Goal: Information Seeking & Learning: Learn about a topic

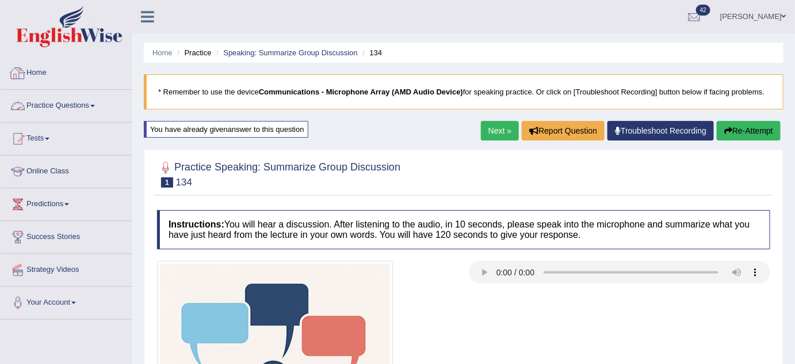
click at [35, 108] on link "Practice Questions" at bounding box center [66, 104] width 131 height 29
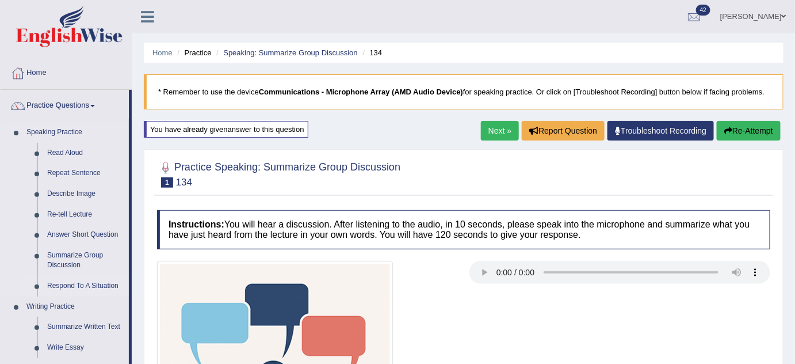
scroll to position [89, 0]
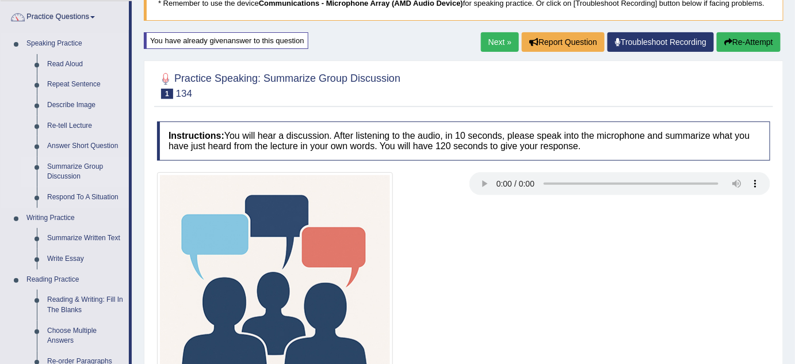
click at [73, 168] on link "Summarize Group Discussion" at bounding box center [85, 172] width 87 height 31
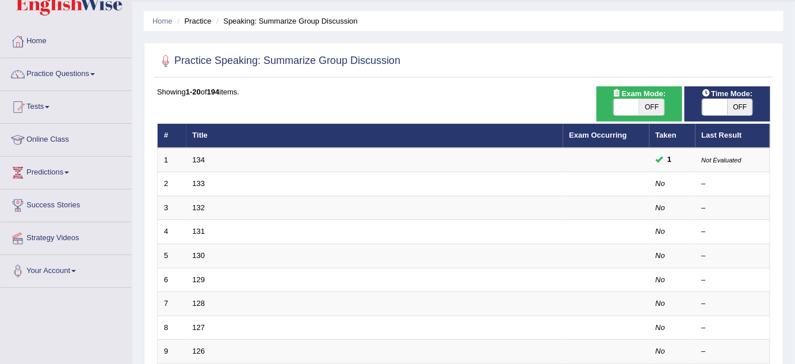
scroll to position [102, 0]
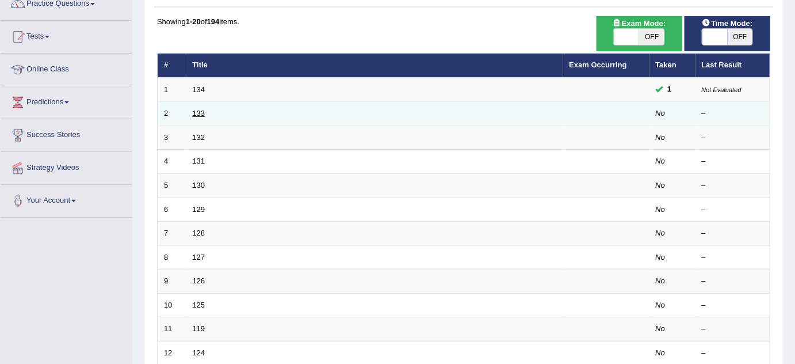
click at [199, 109] on link "133" at bounding box center [199, 113] width 13 height 9
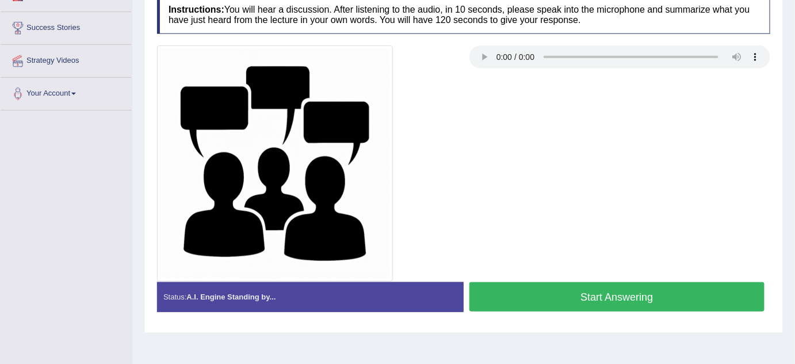
scroll to position [241, 0]
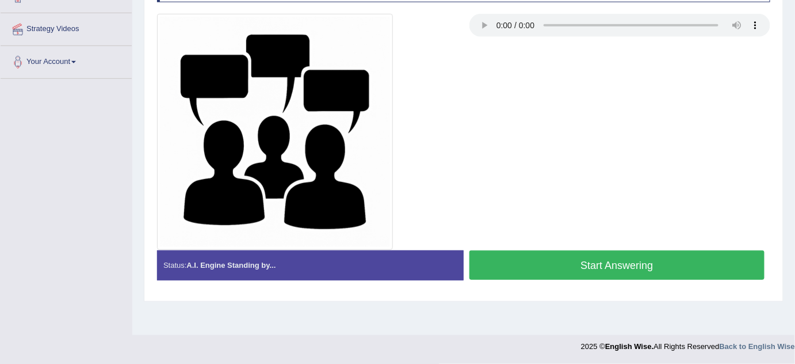
click at [643, 258] on button "Start Answering" at bounding box center [617, 264] width 295 height 29
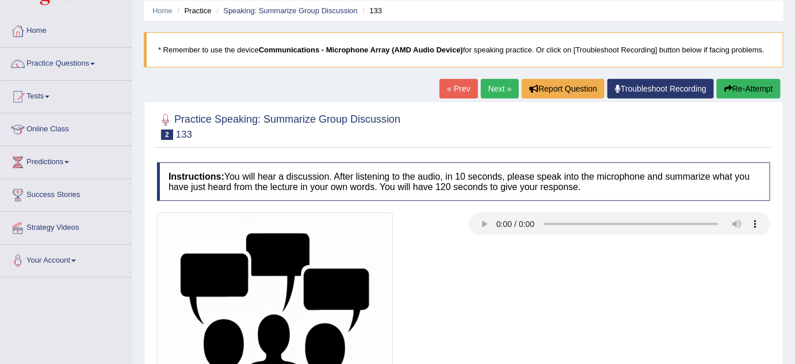
scroll to position [39, 0]
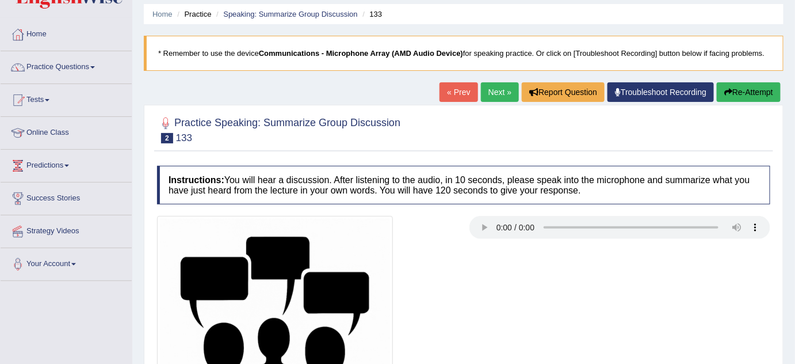
click at [745, 94] on button "Re-Attempt" at bounding box center [749, 92] width 64 height 20
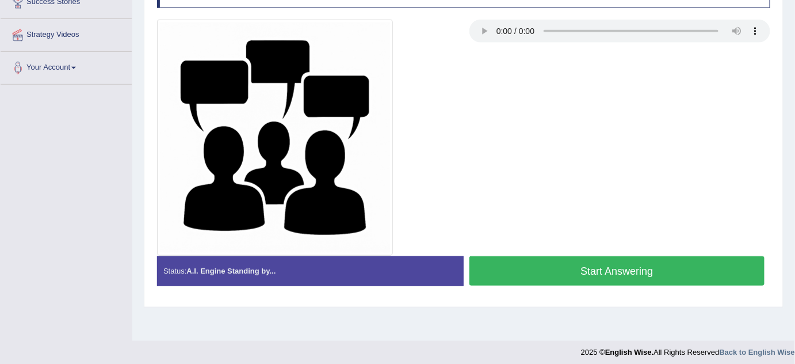
scroll to position [235, 0]
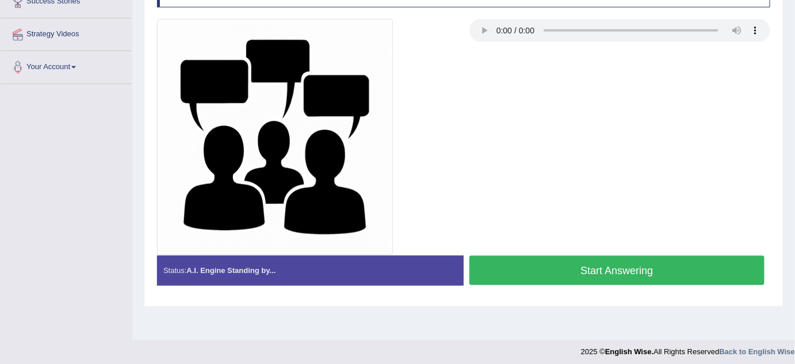
click at [483, 268] on button "Start Answering" at bounding box center [617, 270] width 295 height 29
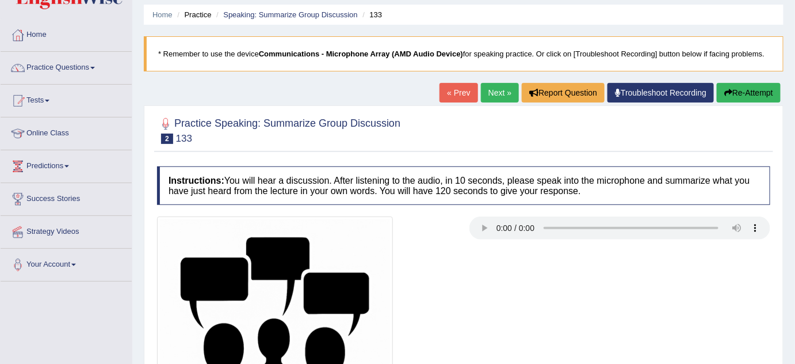
scroll to position [35, 0]
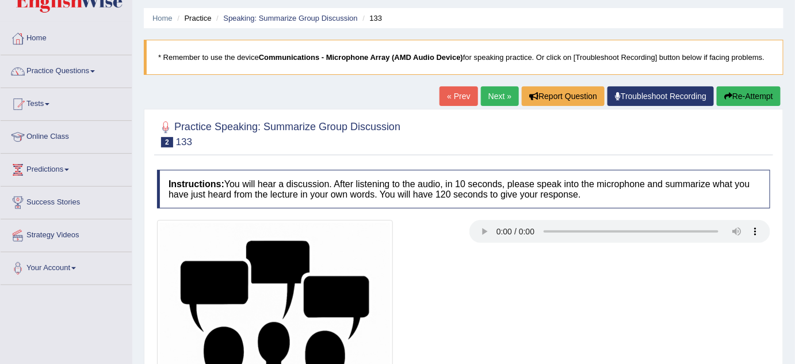
click at [752, 96] on button "Re-Attempt" at bounding box center [749, 96] width 64 height 20
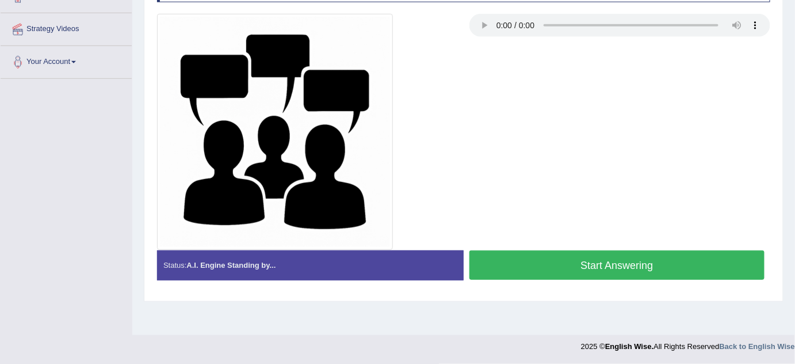
click at [547, 267] on button "Start Answering" at bounding box center [617, 264] width 295 height 29
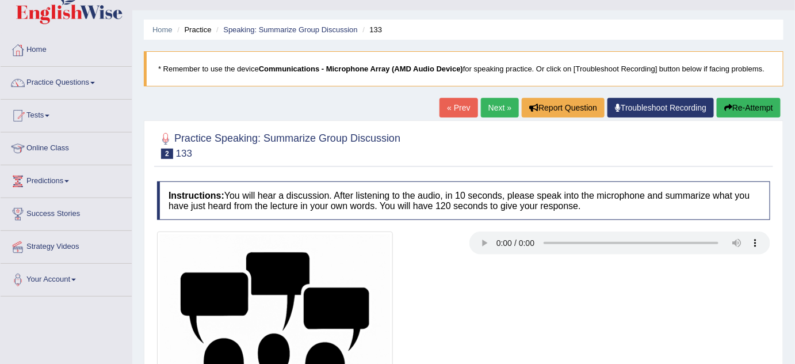
scroll to position [6, 0]
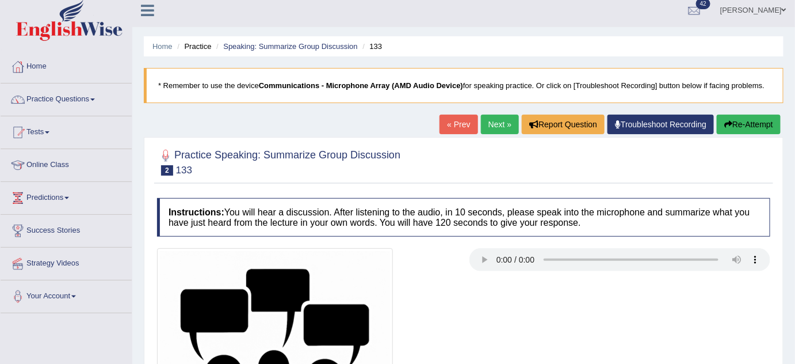
click at [760, 127] on button "Re-Attempt" at bounding box center [749, 125] width 64 height 20
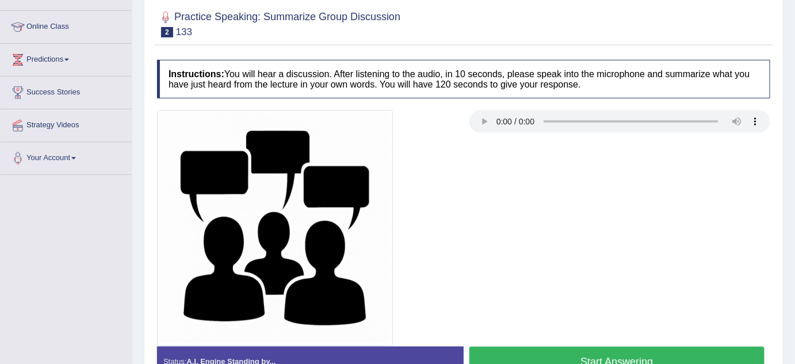
scroll to position [241, 0]
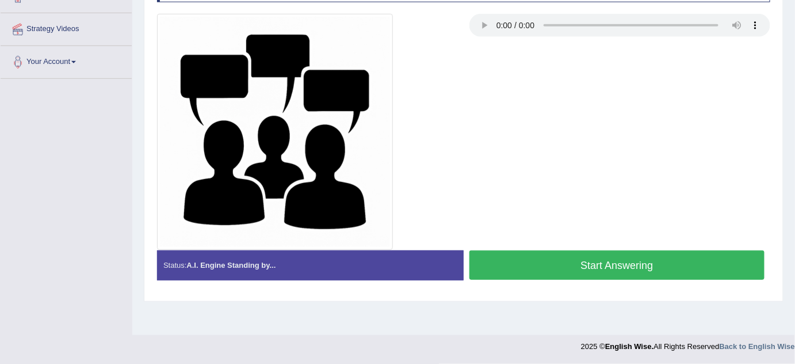
click at [583, 250] on button "Start Answering" at bounding box center [617, 264] width 295 height 29
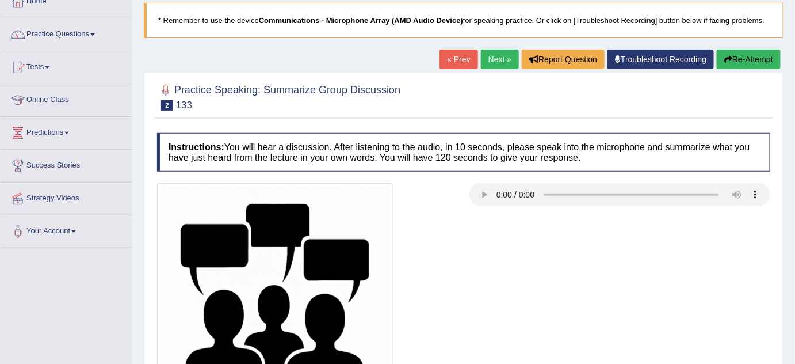
scroll to position [71, 0]
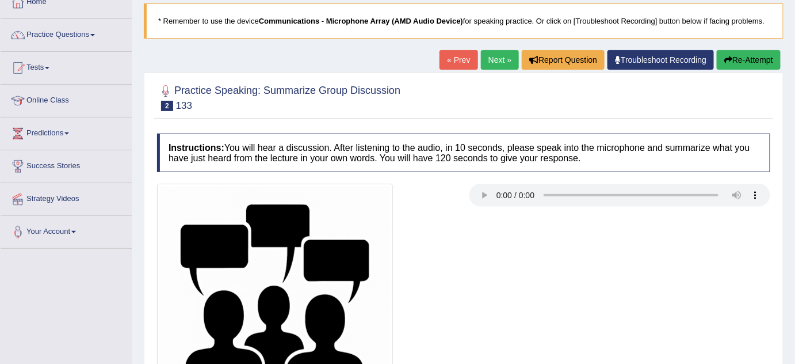
click at [737, 60] on button "Re-Attempt" at bounding box center [749, 60] width 64 height 20
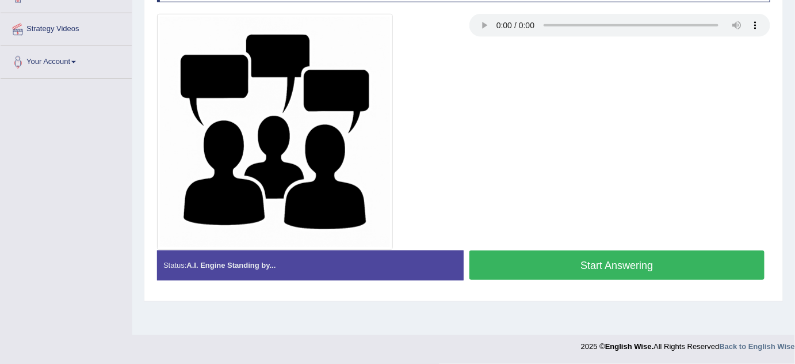
click at [630, 269] on button "Start Answering" at bounding box center [617, 264] width 295 height 29
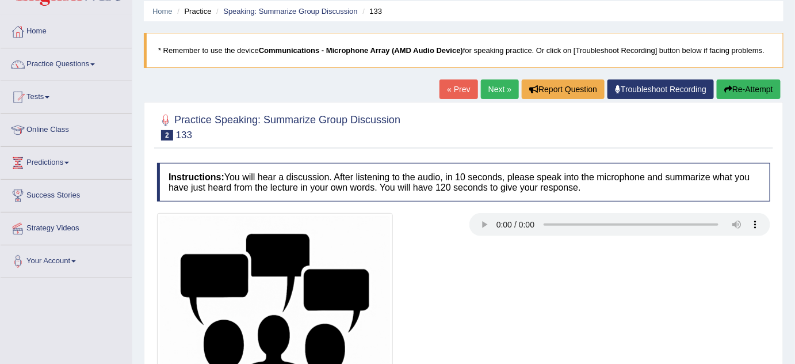
scroll to position [38, 0]
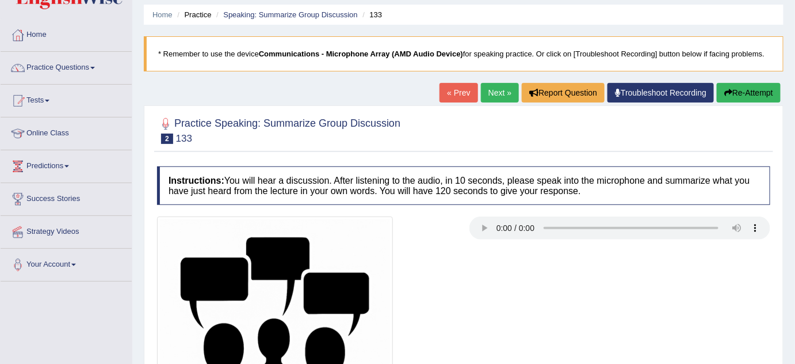
click at [746, 98] on button "Re-Attempt" at bounding box center [749, 93] width 64 height 20
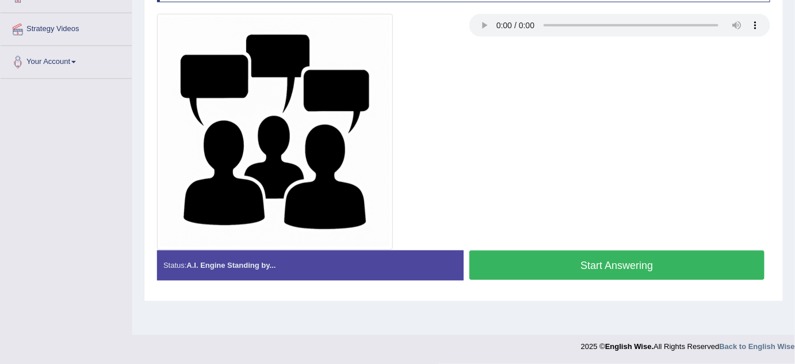
click at [515, 266] on button "Start Answering" at bounding box center [617, 264] width 295 height 29
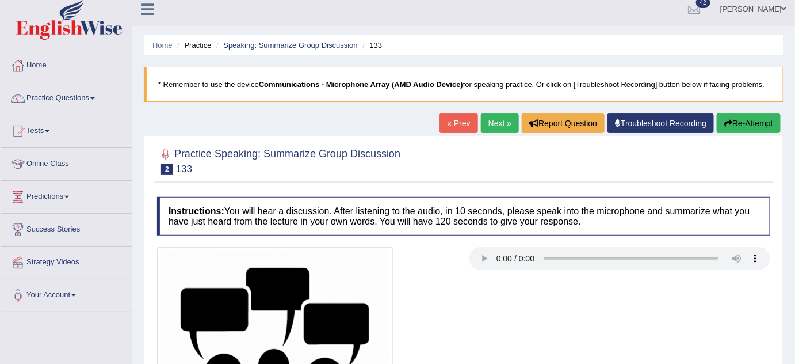
scroll to position [7, 0]
click at [745, 113] on button "Re-Attempt" at bounding box center [749, 123] width 64 height 20
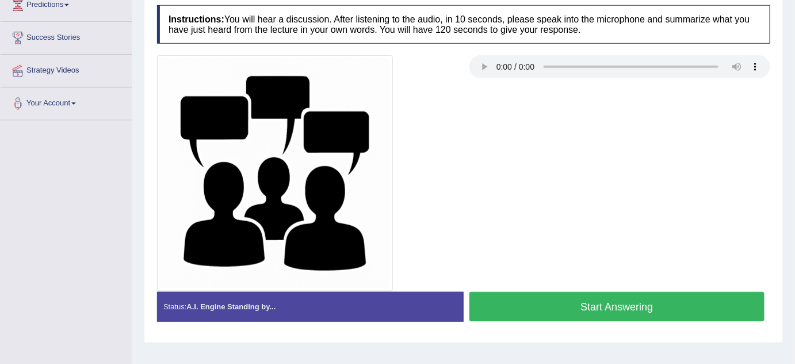
scroll to position [234, 0]
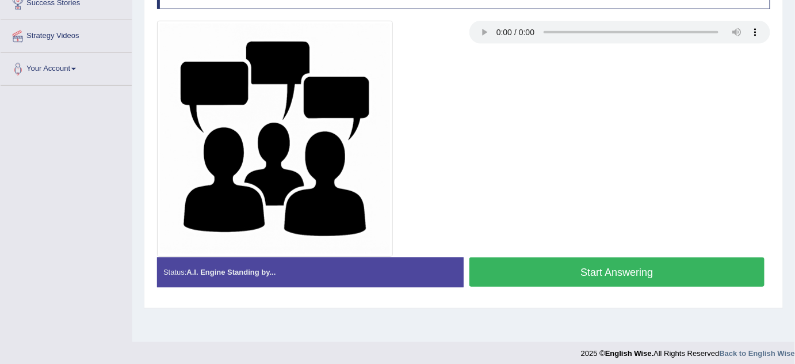
click at [558, 280] on button "Start Answering" at bounding box center [617, 271] width 295 height 29
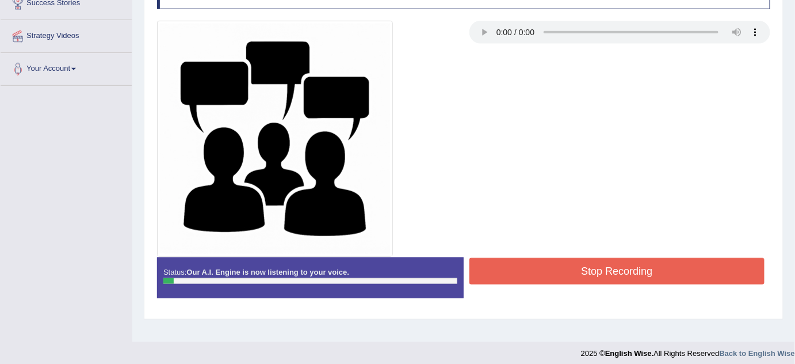
click at [637, 215] on div at bounding box center [463, 139] width 625 height 236
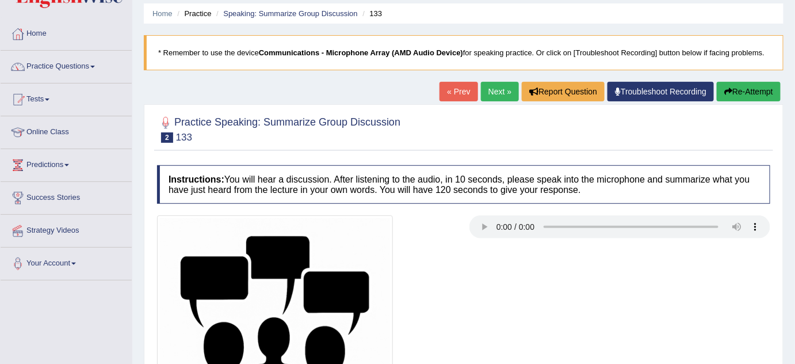
scroll to position [0, 0]
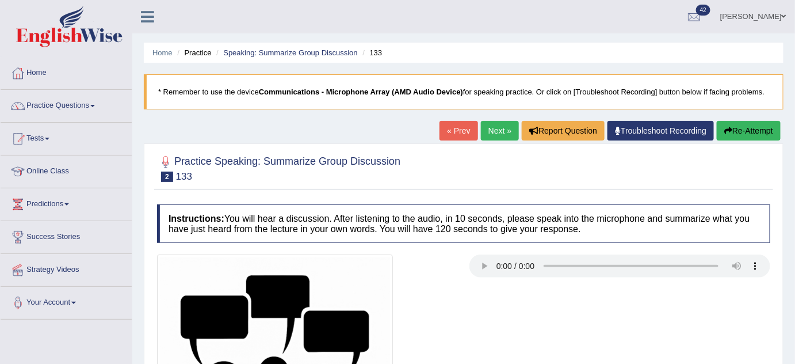
click at [750, 129] on button "Re-Attempt" at bounding box center [749, 131] width 64 height 20
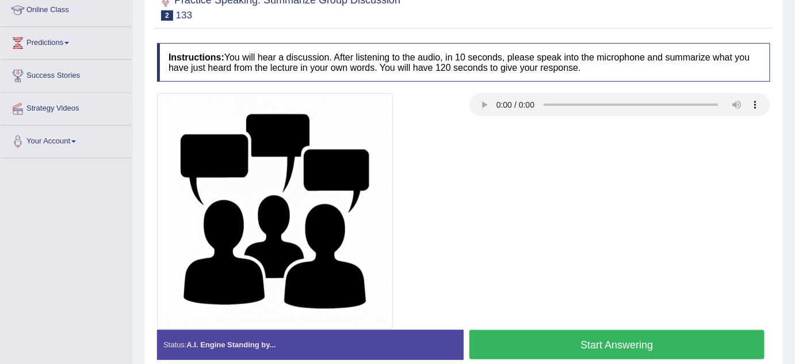
scroll to position [171, 0]
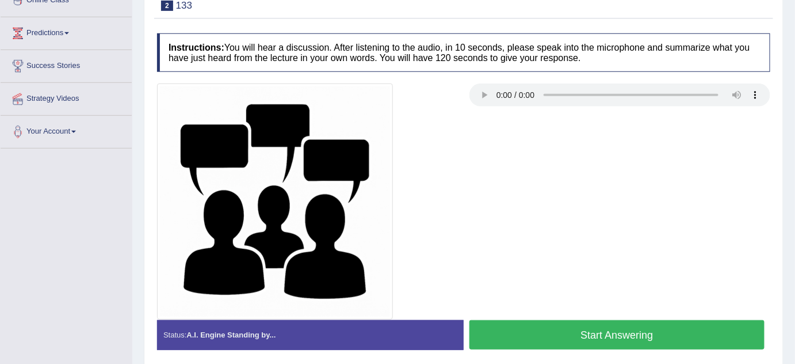
click at [508, 342] on button "Start Answering" at bounding box center [617, 334] width 295 height 29
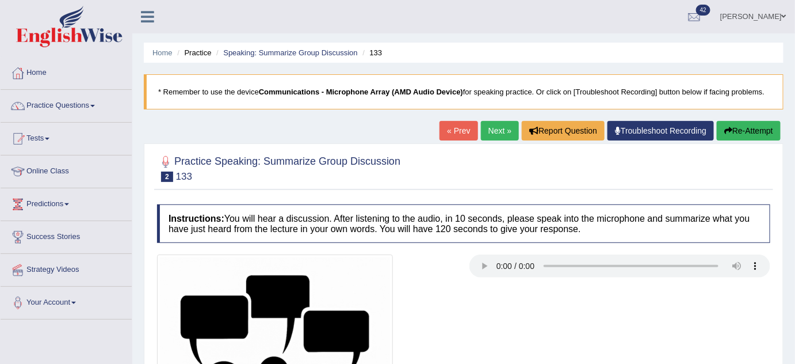
scroll to position [0, 0]
click at [752, 136] on button "Re-Attempt" at bounding box center [749, 131] width 64 height 20
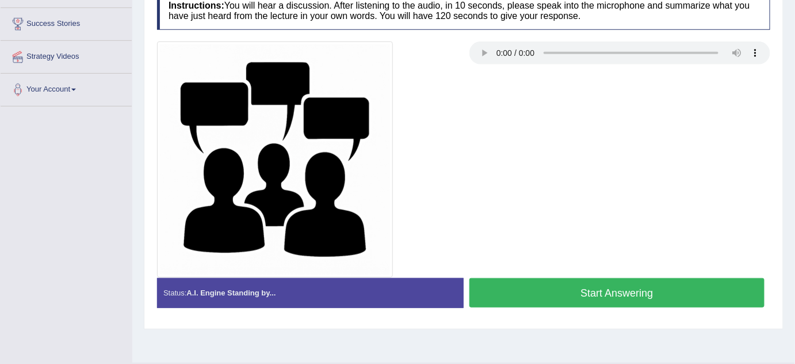
scroll to position [214, 0]
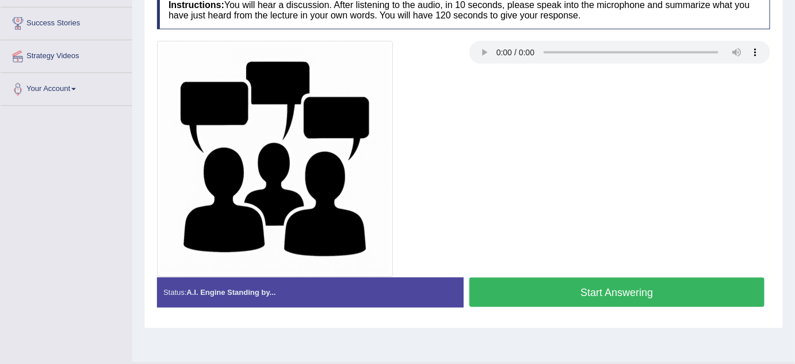
click at [555, 293] on button "Start Answering" at bounding box center [617, 291] width 295 height 29
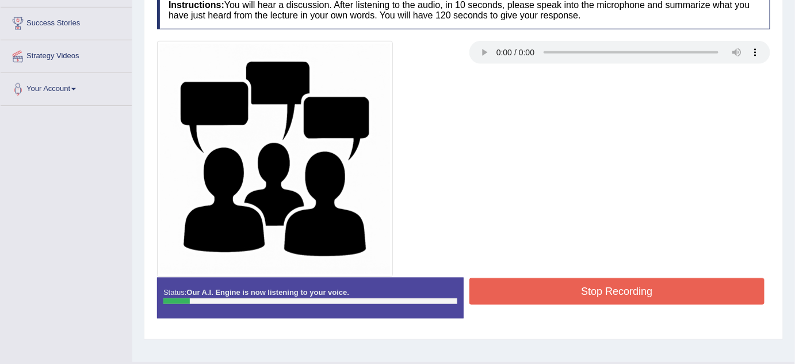
scroll to position [78, 0]
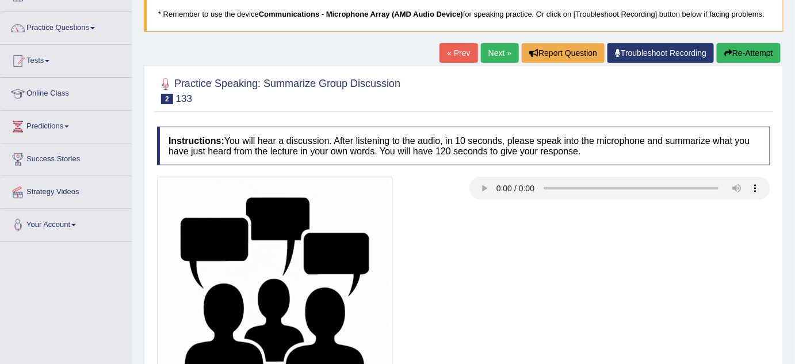
click at [773, 50] on button "Re-Attempt" at bounding box center [749, 53] width 64 height 20
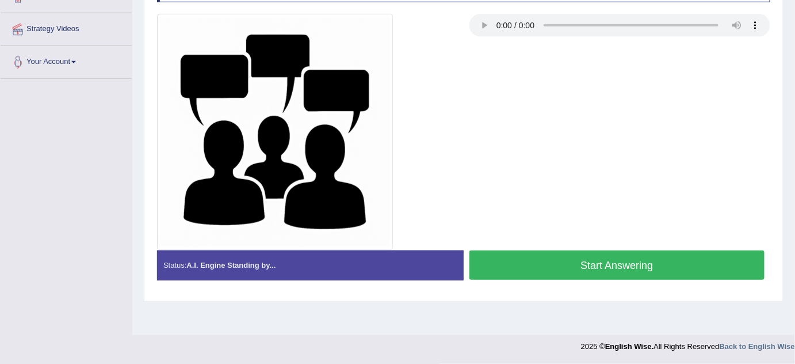
click at [569, 263] on button "Start Answering" at bounding box center [617, 264] width 295 height 29
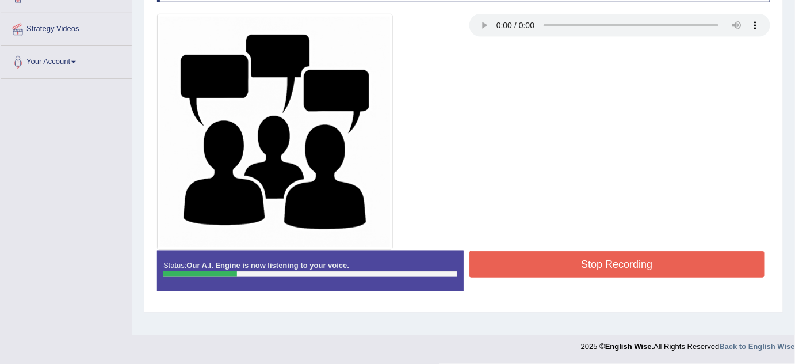
scroll to position [101, 0]
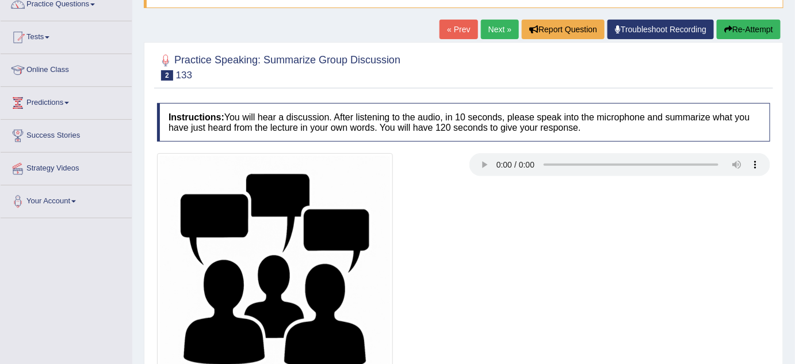
click at [750, 24] on button "Re-Attempt" at bounding box center [749, 30] width 64 height 20
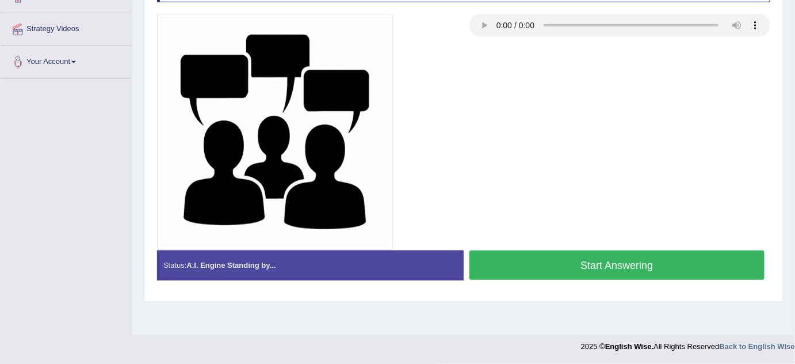
click at [551, 260] on button "Start Answering" at bounding box center [617, 264] width 295 height 29
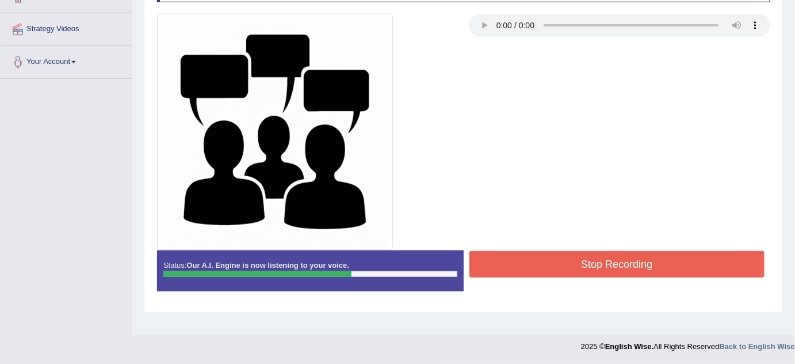
click at [551, 260] on button "Stop Recording" at bounding box center [617, 264] width 295 height 26
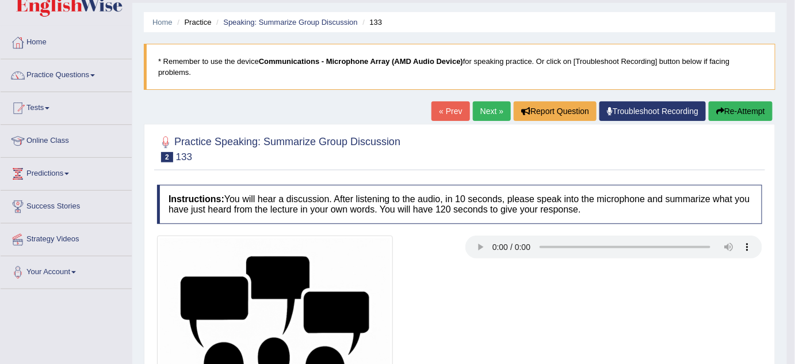
scroll to position [31, 0]
click at [748, 119] on button "Re-Attempt" at bounding box center [741, 111] width 64 height 20
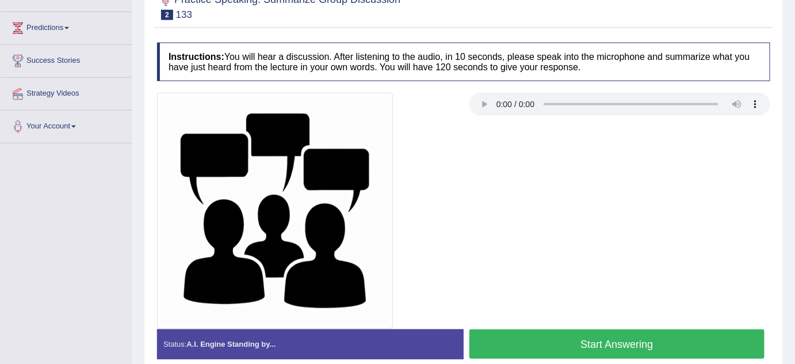
scroll to position [241, 0]
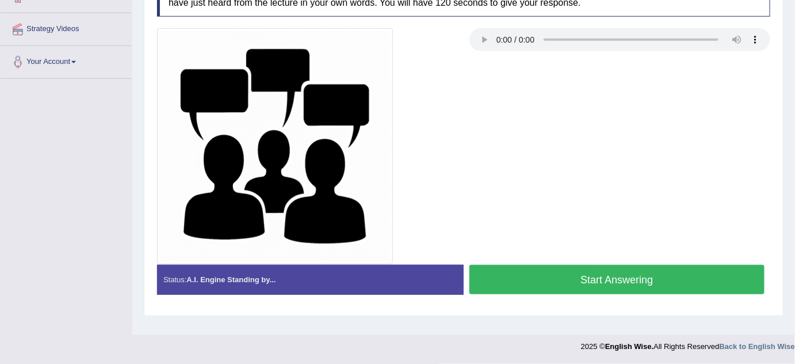
click at [523, 279] on button "Start Answering" at bounding box center [617, 279] width 295 height 29
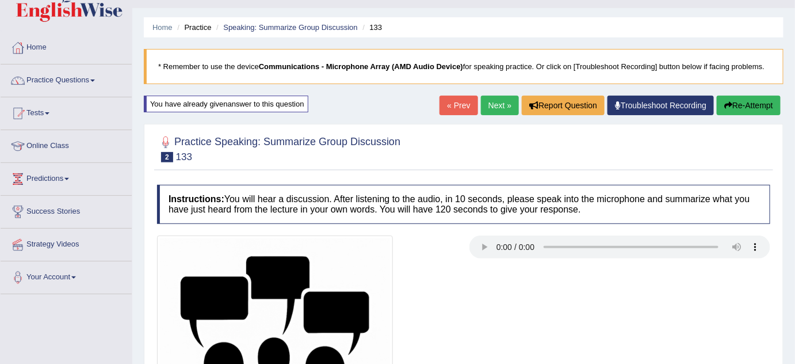
scroll to position [22, 0]
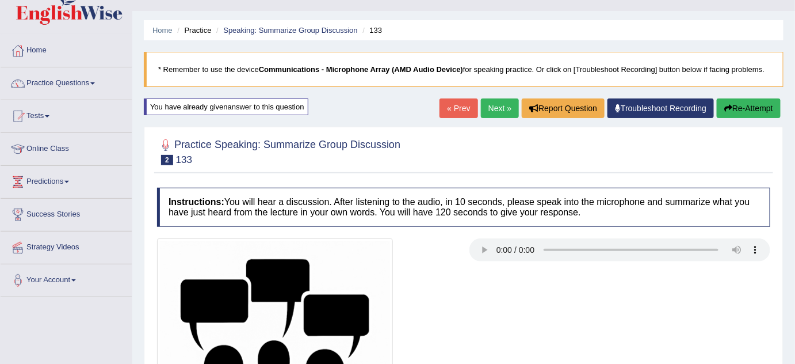
click at [765, 98] on button "Re-Attempt" at bounding box center [749, 108] width 64 height 20
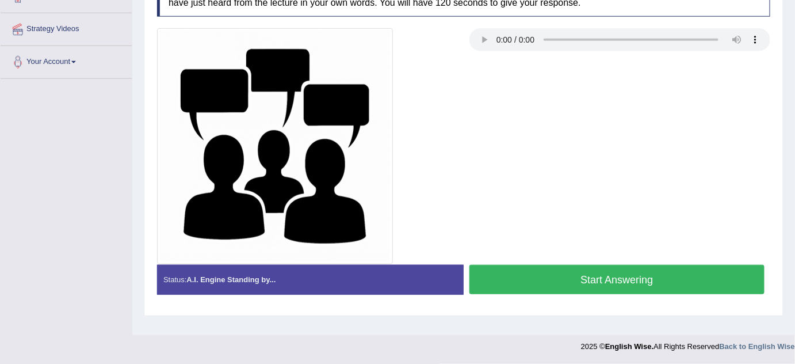
click at [491, 291] on button "Start Answering" at bounding box center [617, 279] width 295 height 29
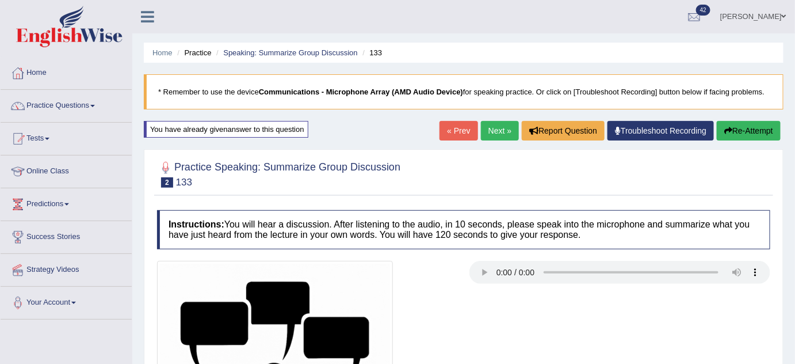
click at [748, 130] on button "Re-Attempt" at bounding box center [749, 131] width 64 height 20
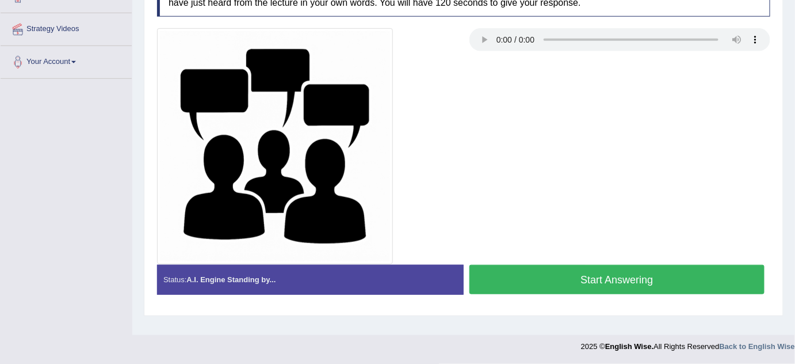
click at [550, 280] on button "Start Answering" at bounding box center [617, 279] width 295 height 29
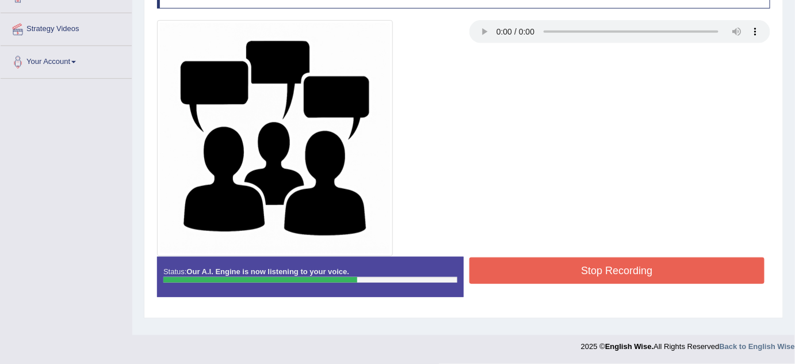
click at [550, 280] on button "Stop Recording" at bounding box center [617, 270] width 295 height 26
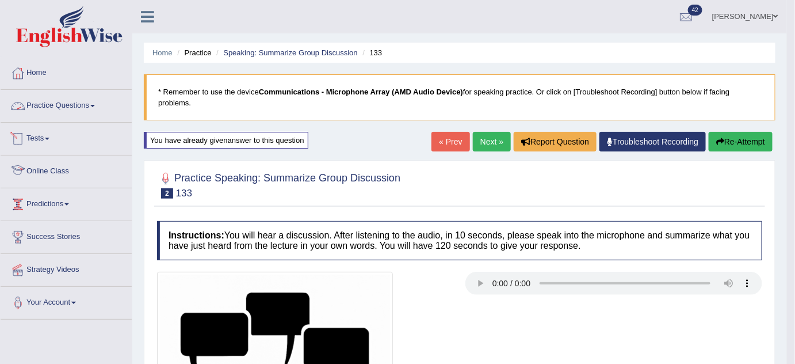
click at [85, 110] on link "Practice Questions" at bounding box center [66, 104] width 131 height 29
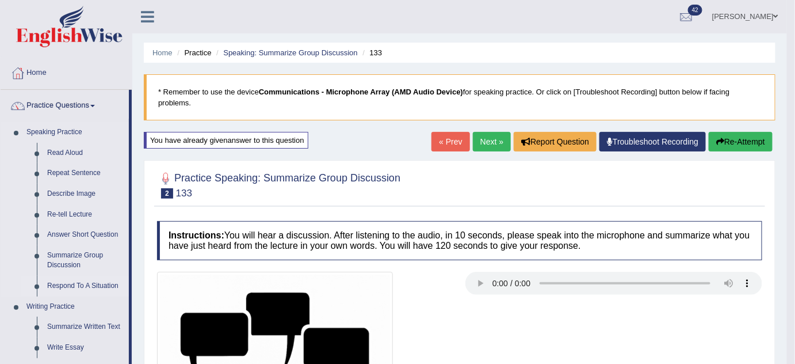
click at [79, 281] on link "Respond To A Situation" at bounding box center [85, 286] width 87 height 21
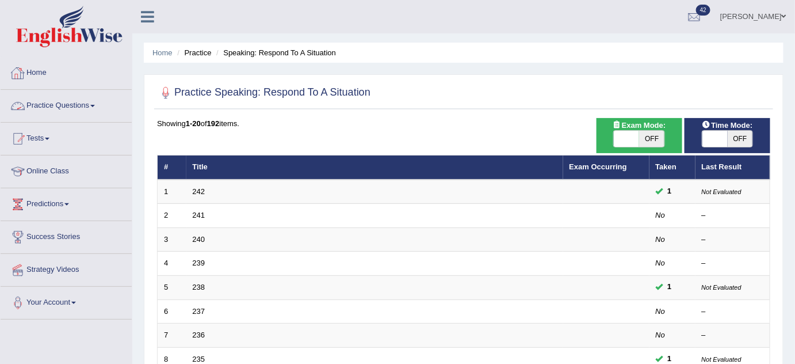
click at [85, 100] on link "Practice Questions" at bounding box center [66, 104] width 131 height 29
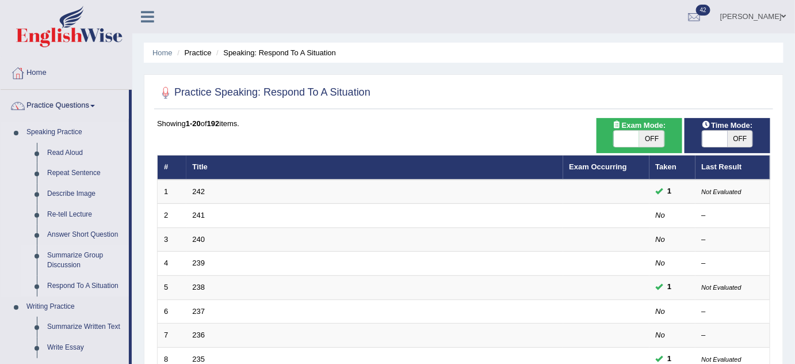
click at [72, 258] on link "Summarize Group Discussion" at bounding box center [85, 260] width 87 height 31
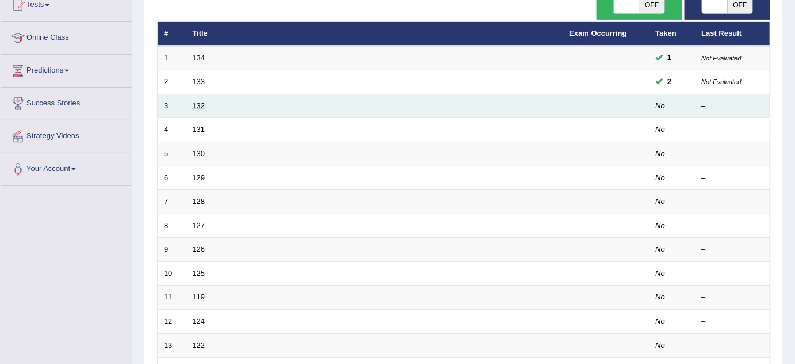
click at [198, 103] on link "132" at bounding box center [199, 105] width 13 height 9
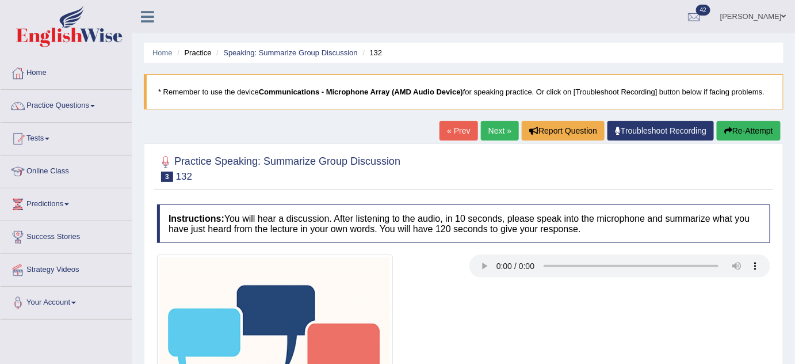
click at [485, 137] on link "Next »" at bounding box center [500, 131] width 38 height 20
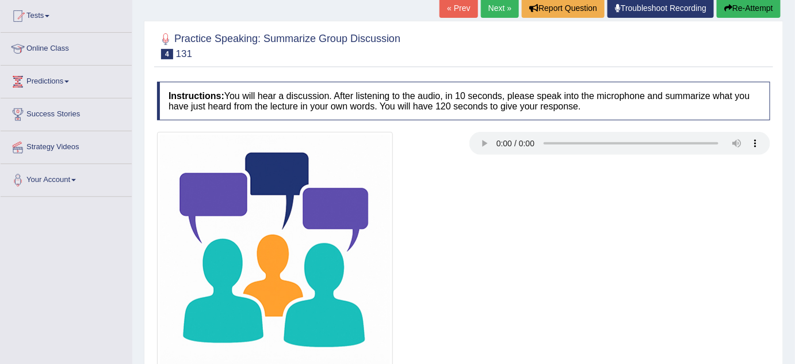
scroll to position [133, 0]
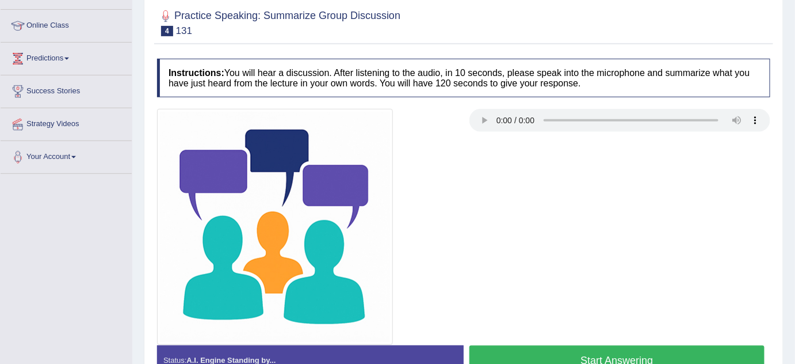
scroll to position [133, 0]
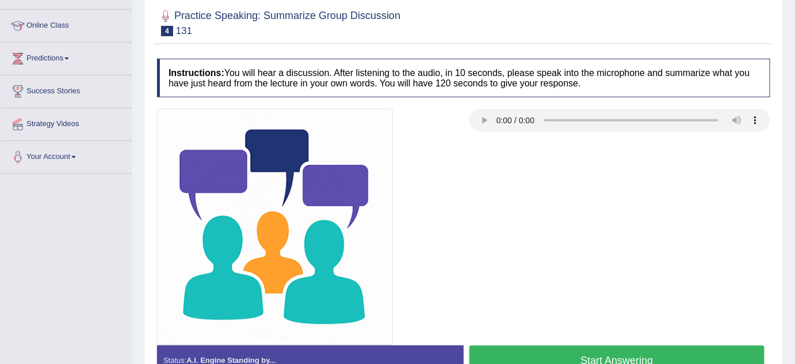
scroll to position [133, 0]
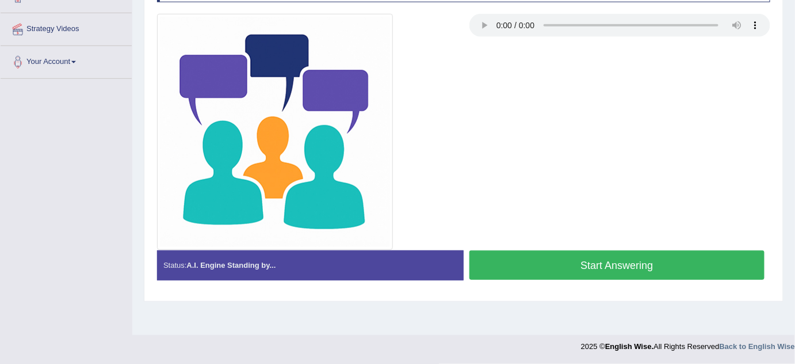
click at [584, 259] on button "Start Answering" at bounding box center [617, 264] width 295 height 29
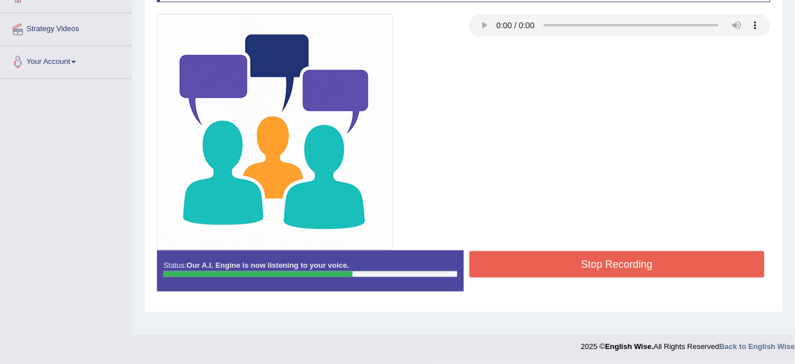
click at [680, 259] on button "Stop Recording" at bounding box center [617, 264] width 295 height 26
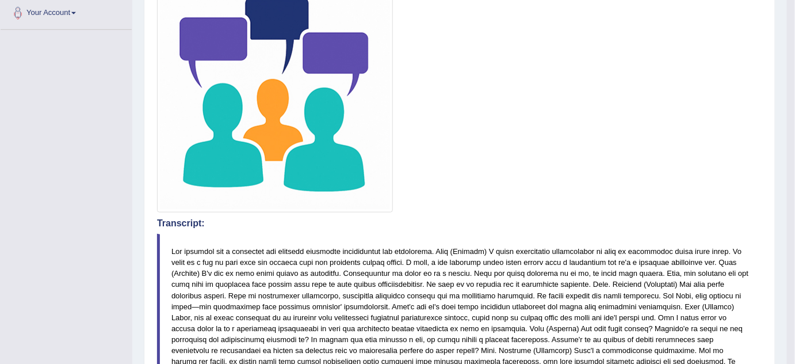
scroll to position [0, 0]
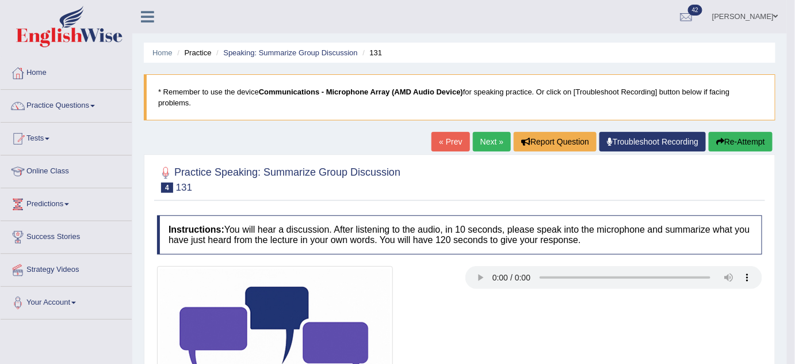
drag, startPoint x: 733, startPoint y: 153, endPoint x: 759, endPoint y: 141, distance: 29.1
click at [759, 141] on div "« Prev Next » Report Question Troubleshoot Recording Re-Attempt" at bounding box center [604, 143] width 344 height 22
click at [759, 141] on button "Re-Attempt" at bounding box center [741, 142] width 64 height 20
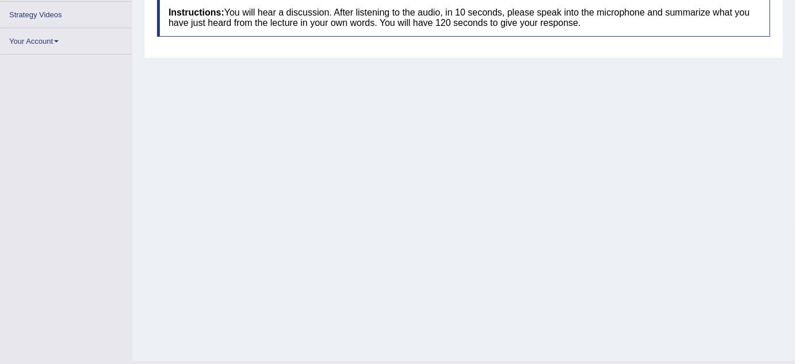
scroll to position [241, 0]
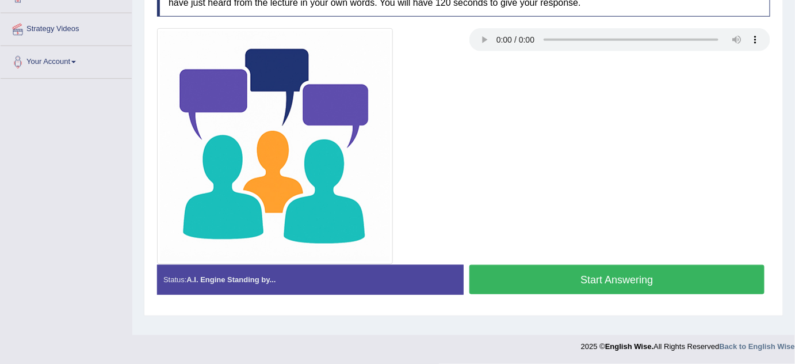
click at [505, 279] on button "Start Answering" at bounding box center [617, 279] width 295 height 29
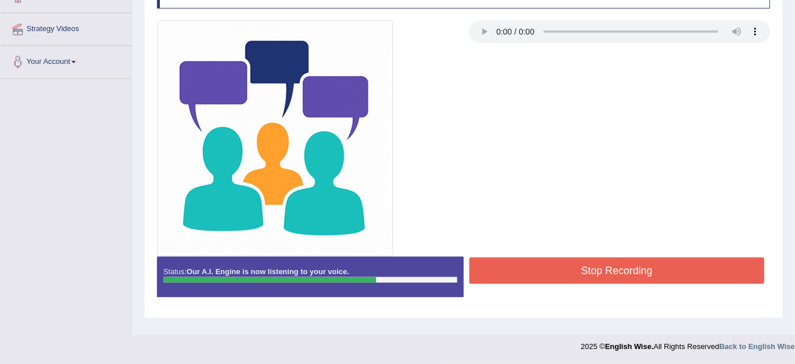
click at [505, 279] on button "Stop Recording" at bounding box center [617, 270] width 295 height 26
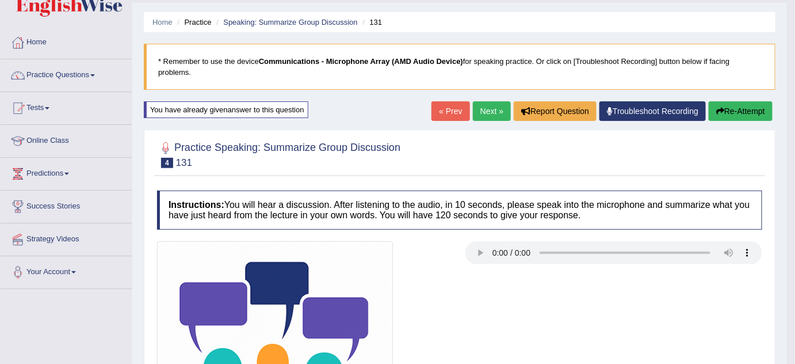
scroll to position [0, 0]
